Goal: Transaction & Acquisition: Purchase product/service

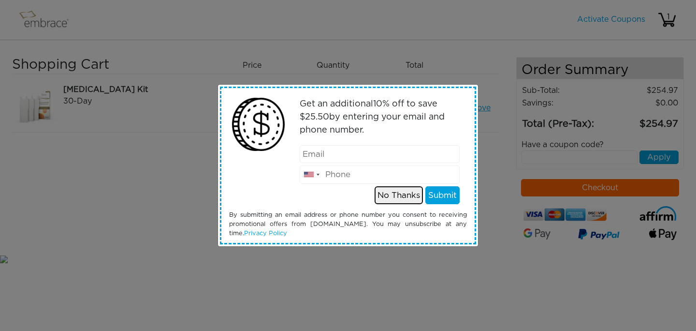
click at [410, 192] on button "No Thanks" at bounding box center [399, 195] width 48 height 18
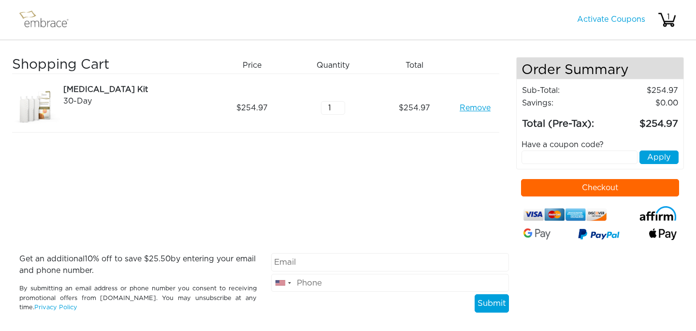
click at [570, 184] on button "Checkout" at bounding box center [600, 187] width 159 height 17
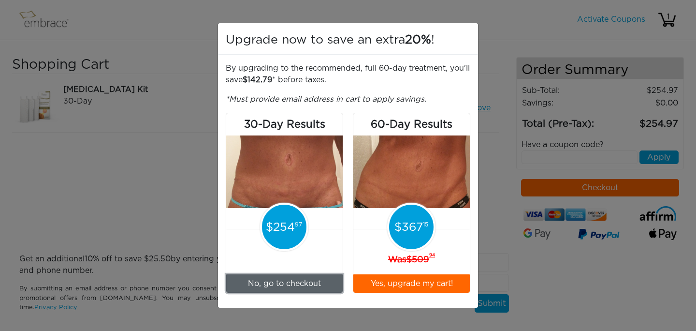
click at [254, 285] on link "No, go to checkout" at bounding box center [284, 283] width 117 height 18
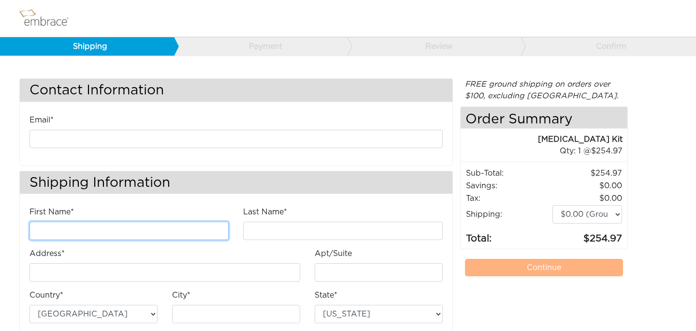
click at [189, 233] on input "First Name*" at bounding box center [128, 230] width 199 height 18
type input "Victoria"
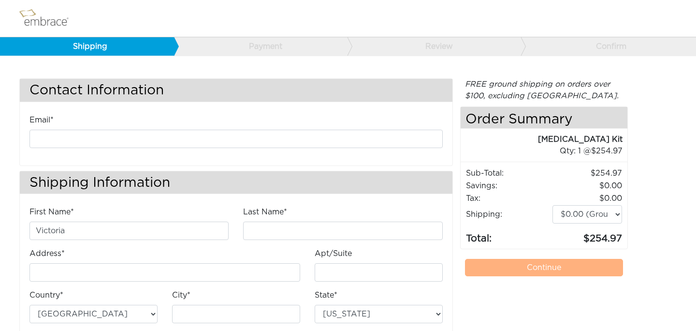
type input "[EMAIL_ADDRESS][DOMAIN_NAME]"
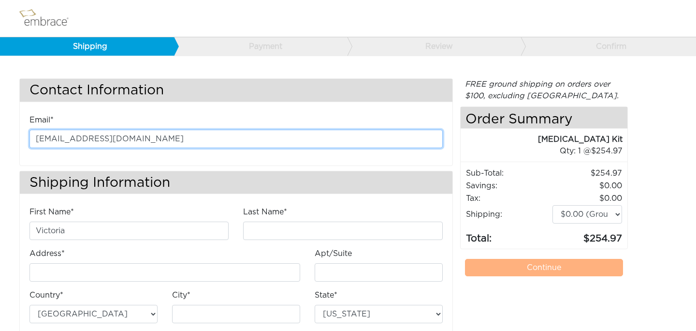
type input "Fedin"
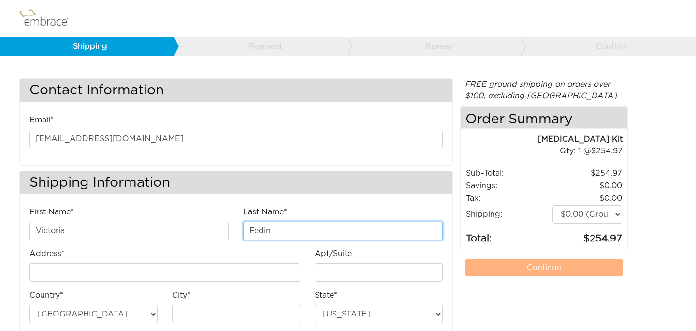
type input "435 North Michigan Avenue 412"
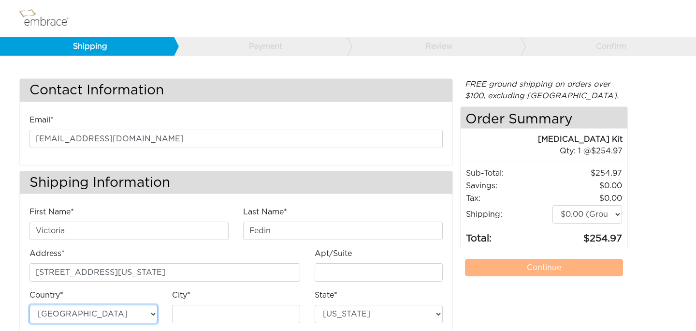
type input "Chicago"
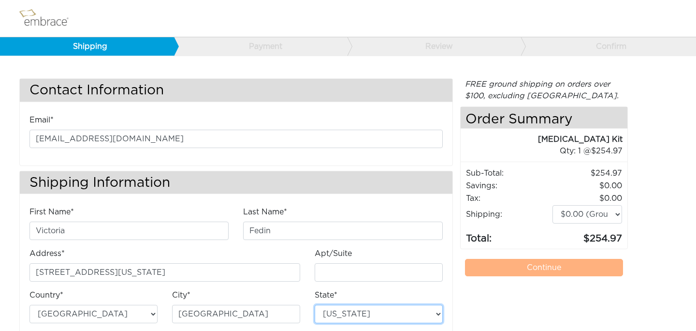
select select "IL"
type input "60611"
type input "8479221101"
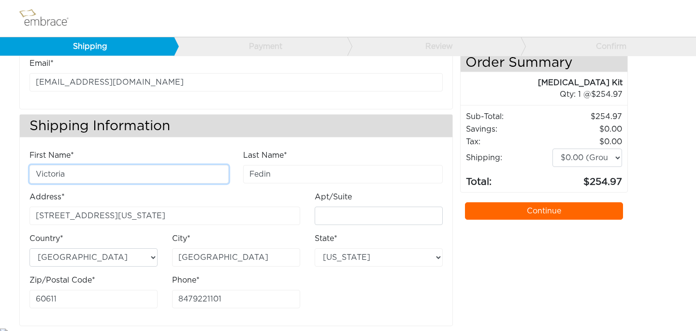
scroll to position [63, 0]
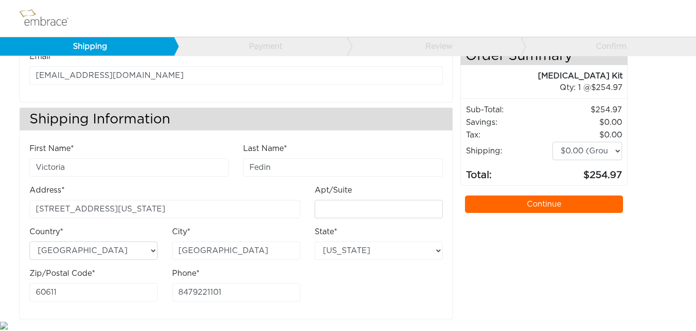
click at [506, 207] on link "Continue" at bounding box center [544, 203] width 159 height 17
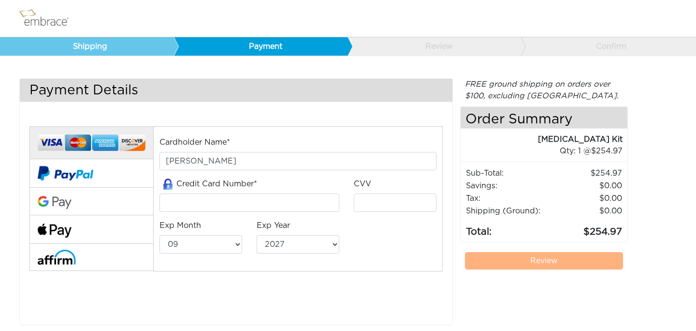
select select "9"
select select "2027"
click at [492, 257] on link "Review" at bounding box center [544, 260] width 159 height 17
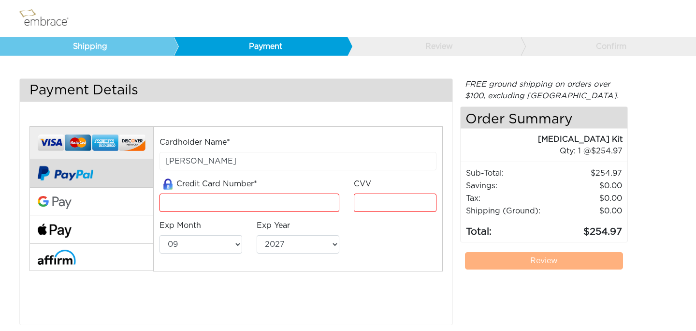
click at [70, 165] on img at bounding box center [66, 173] width 56 height 28
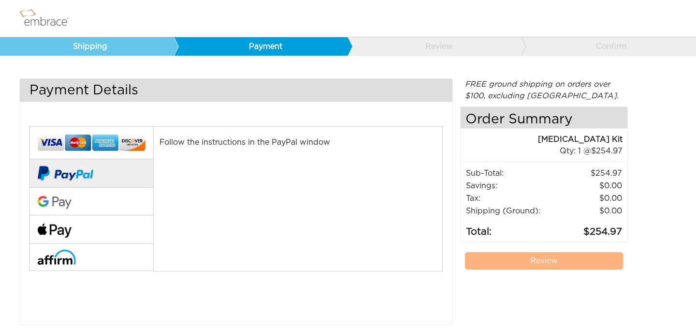
click at [81, 171] on img at bounding box center [66, 173] width 56 height 28
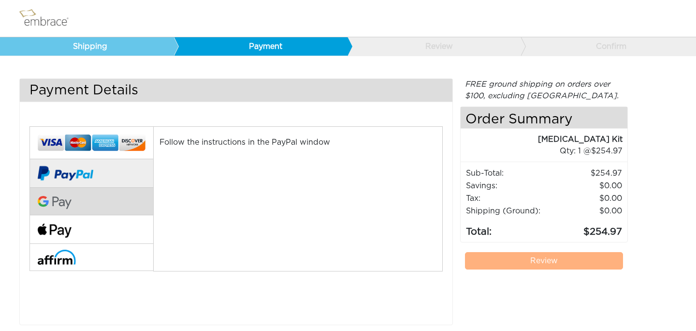
click at [74, 196] on button at bounding box center [91, 202] width 124 height 28
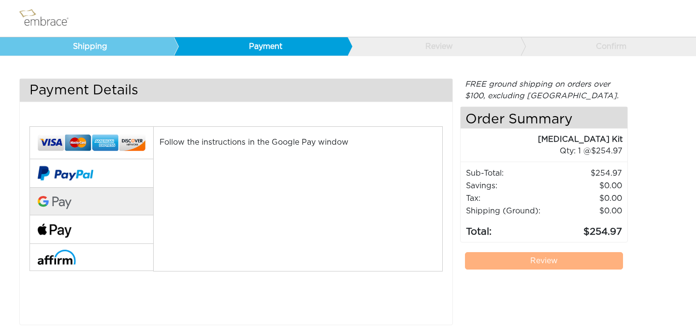
click at [62, 23] on img at bounding box center [48, 18] width 63 height 24
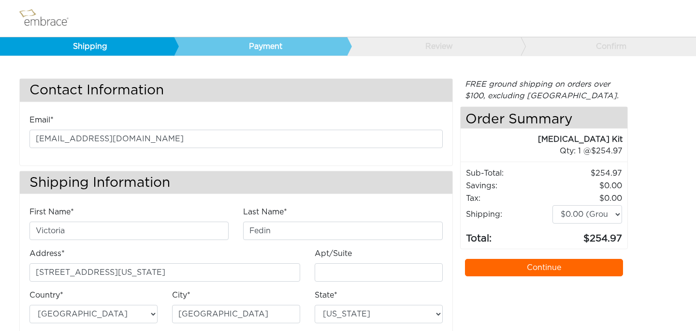
select select "IL"
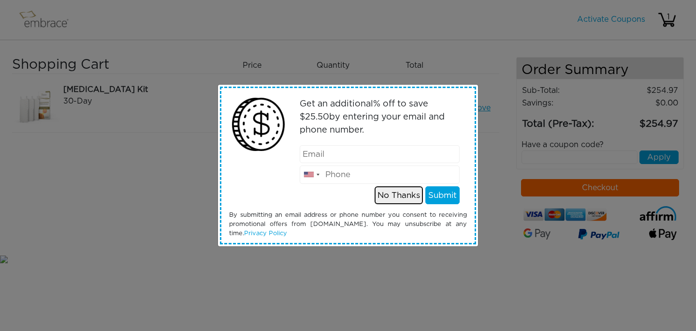
click at [409, 195] on button "No Thanks" at bounding box center [399, 195] width 48 height 18
click at [417, 199] on button "No Thanks" at bounding box center [399, 195] width 48 height 18
